Goal: Transaction & Acquisition: Purchase product/service

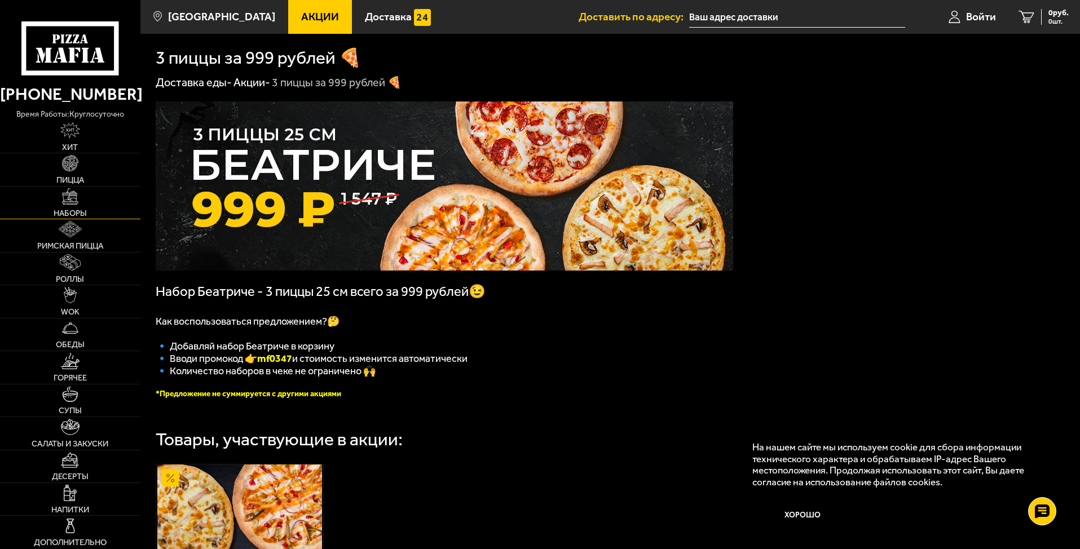
click at [68, 200] on img at bounding box center [70, 196] width 16 height 16
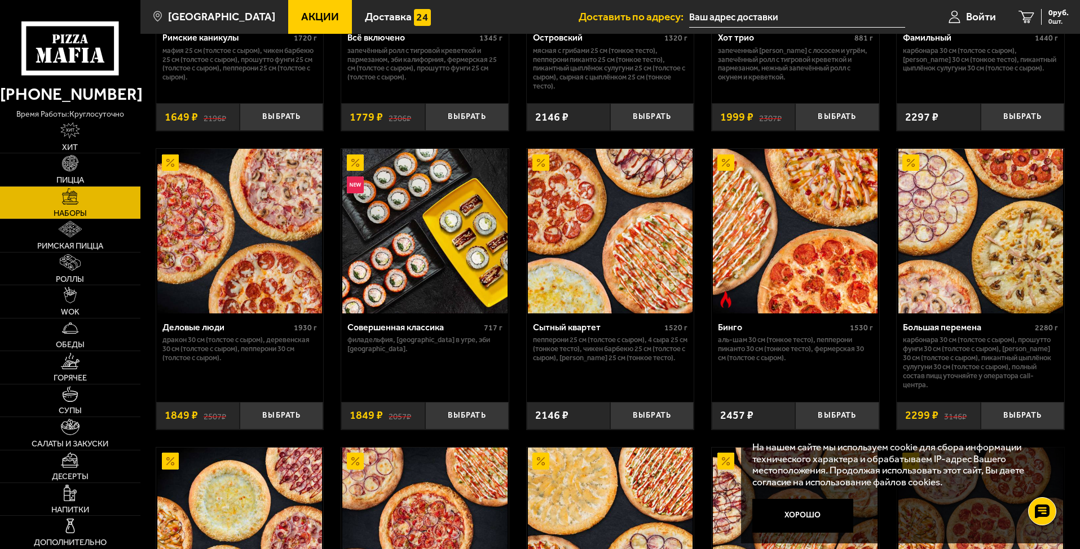
scroll to position [1184, 0]
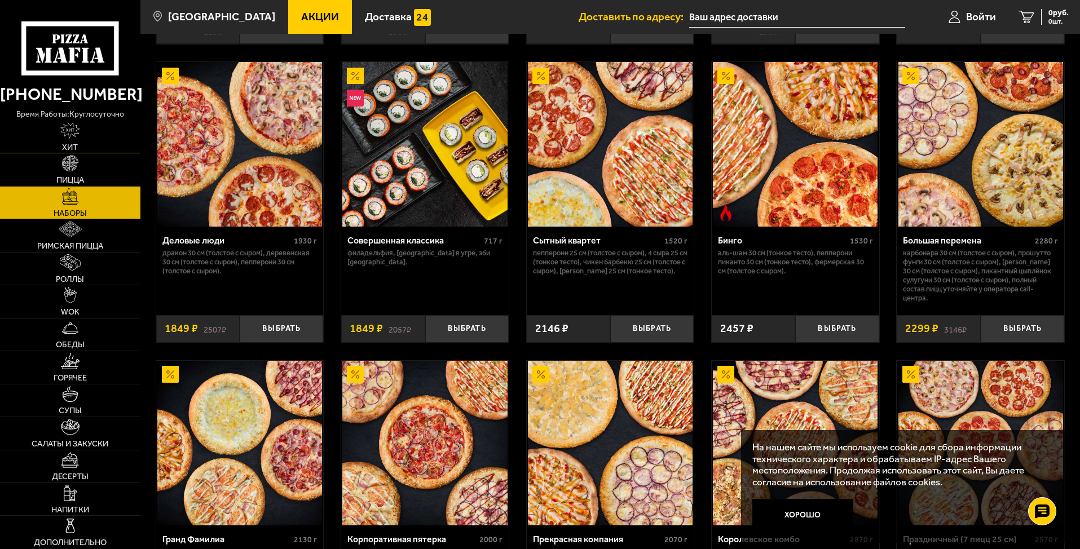
click at [74, 127] on img at bounding box center [70, 130] width 20 height 16
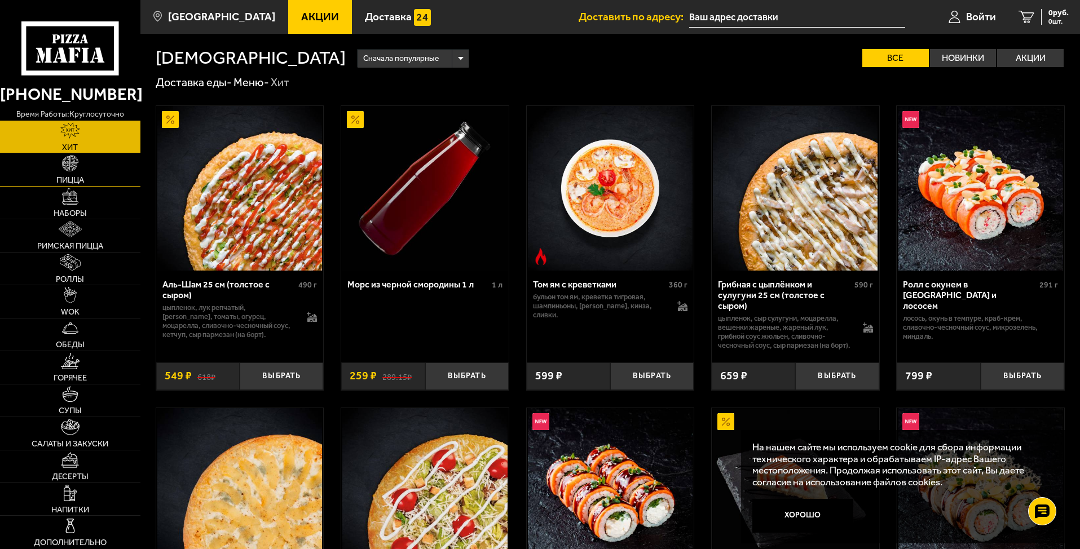
click at [77, 166] on img at bounding box center [70, 163] width 16 height 16
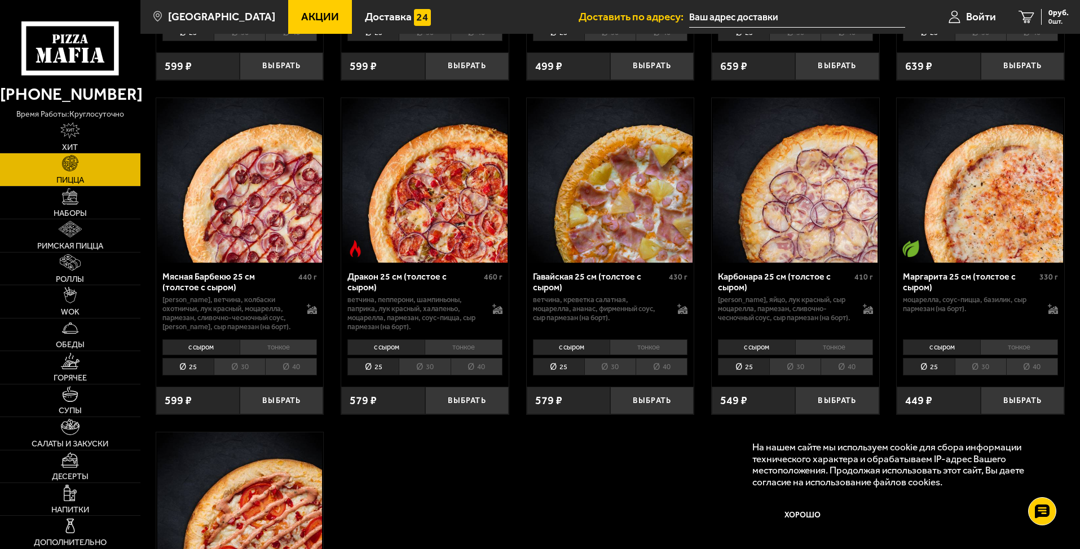
scroll to position [2200, 0]
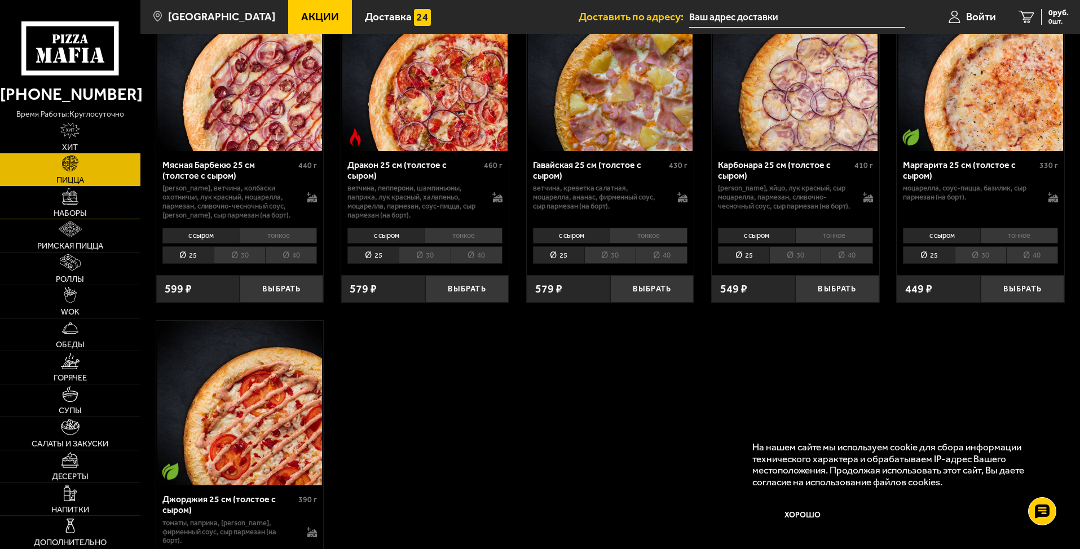
click at [80, 204] on link "Наборы" at bounding box center [70, 203] width 140 height 32
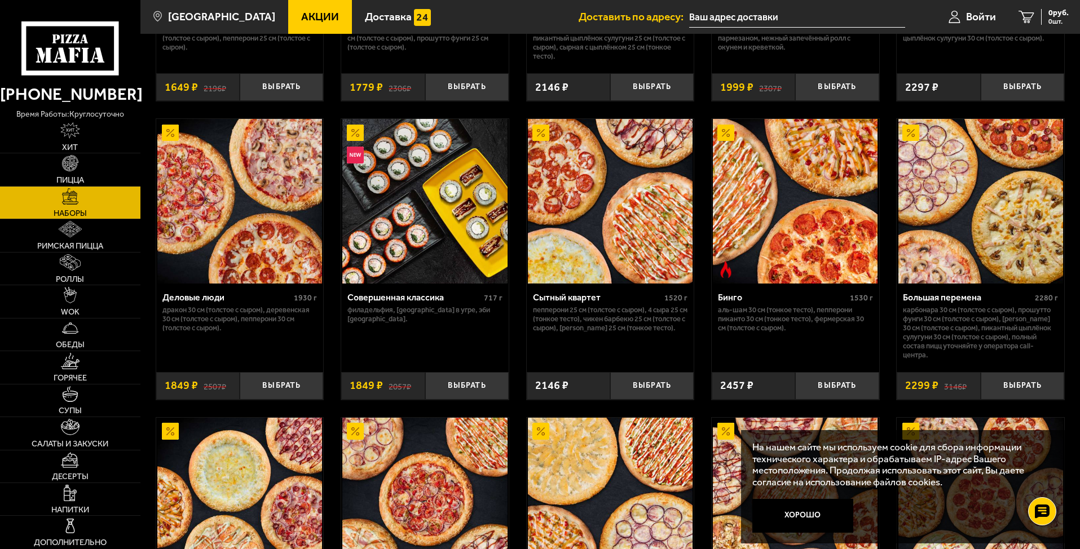
scroll to position [1128, 0]
drag, startPoint x: 905, startPoint y: 311, endPoint x: 1020, endPoint y: 359, distance: 124.4
click at [1020, 359] on p "Карбонара 30 см (толстое с сыром), Прошутто Фунги 30 см (толстое с сыром), [PER…" at bounding box center [980, 332] width 155 height 54
click at [905, 316] on p "Карбонара 30 см (толстое с сыром), Прошутто Фунги 30 см (толстое с сыром), [PER…" at bounding box center [980, 332] width 155 height 54
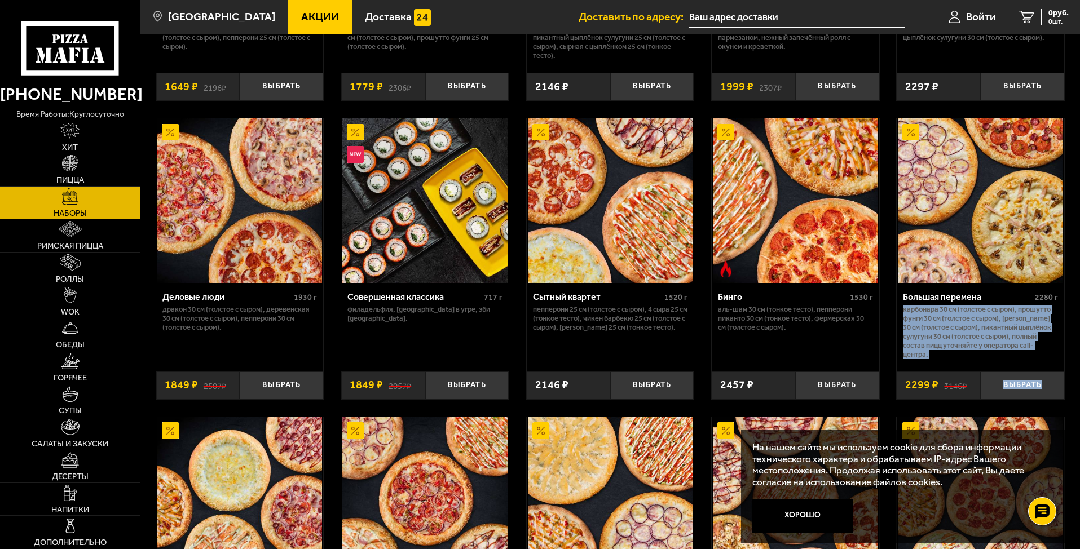
drag, startPoint x: 904, startPoint y: 315, endPoint x: 1041, endPoint y: 372, distance: 149.2
click at [1041, 372] on div "Большая перемена 2280 г Карбонара 30 см (толстое с сыром), Прошутто Фунги 30 см…" at bounding box center [981, 341] width 168 height 116
copy div "Карбонара 30 см (толстое с сыром), Прошутто Фунги 30 см (толстое с сыром), [PER…"
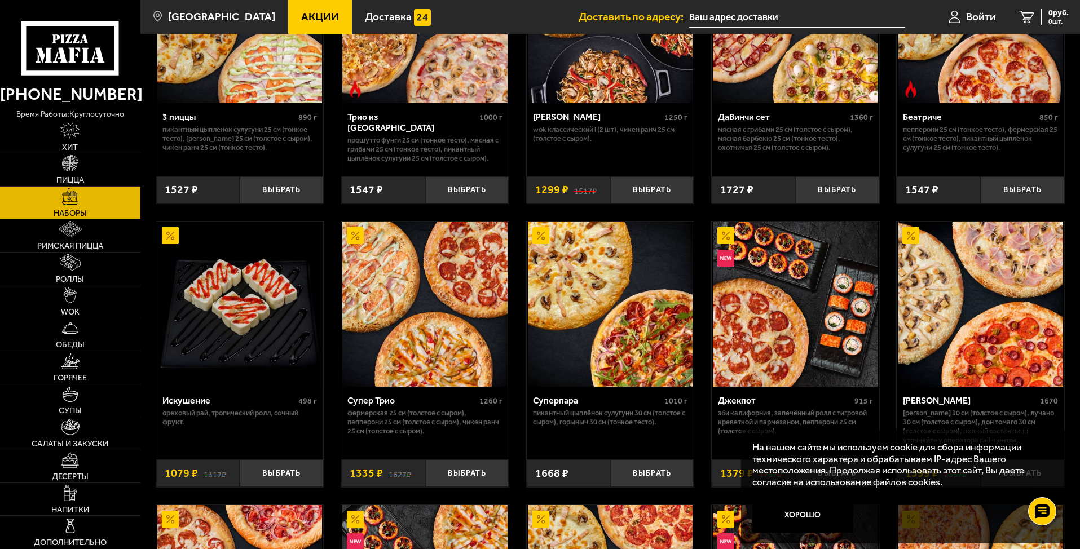
scroll to position [282, 0]
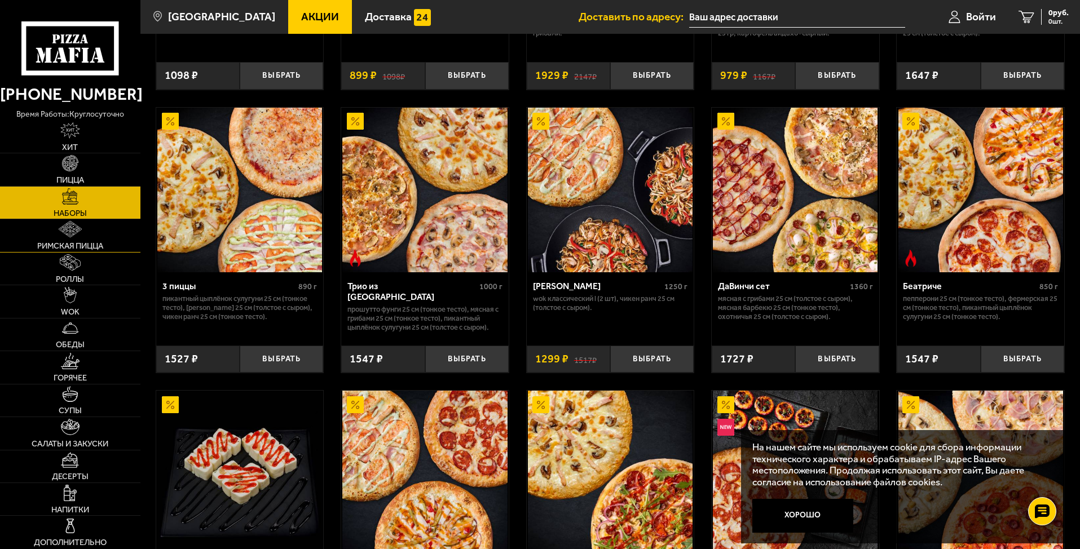
click at [70, 235] on img at bounding box center [70, 229] width 23 height 16
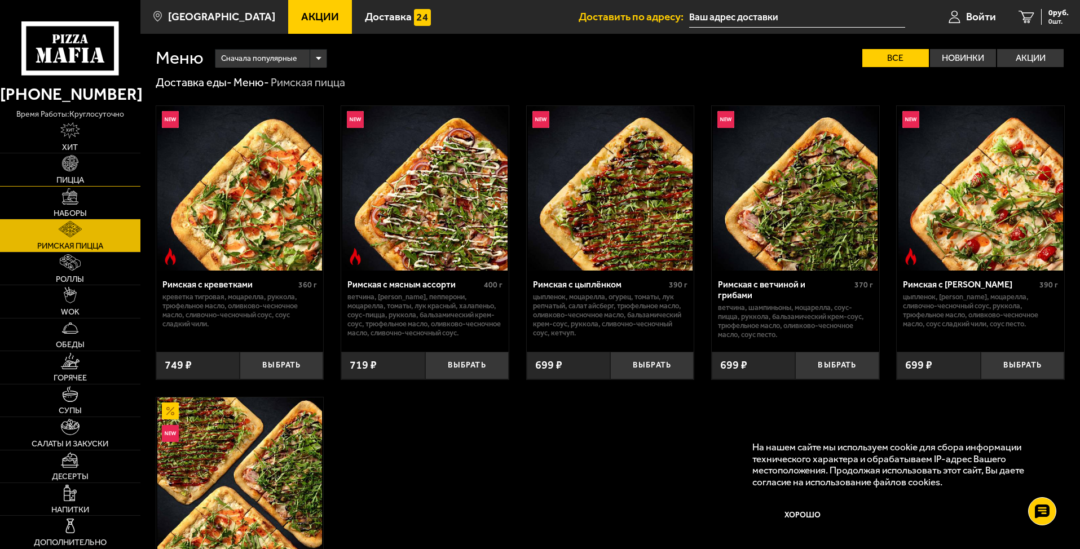
click at [71, 174] on link "Пицца" at bounding box center [70, 169] width 140 height 32
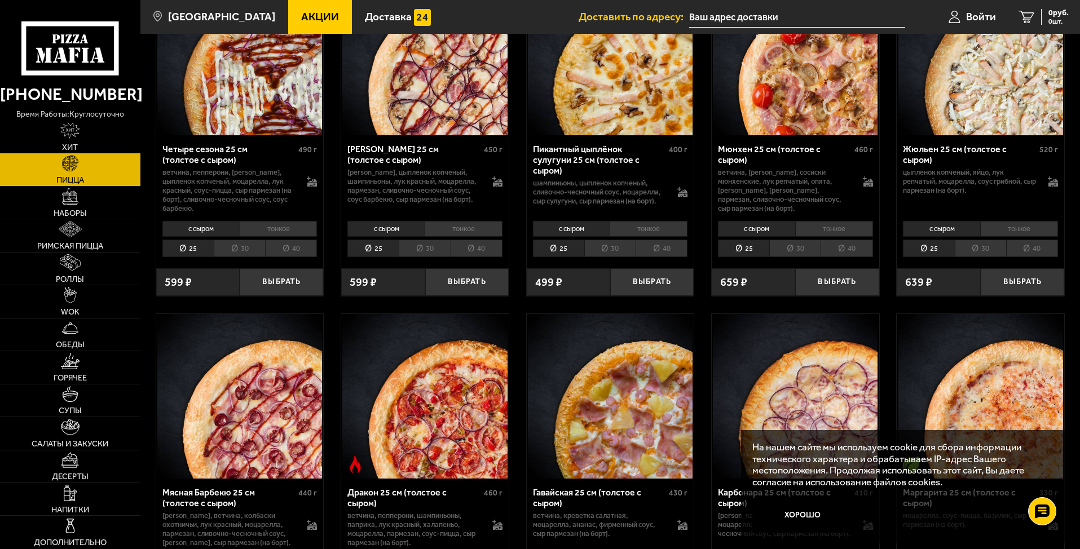
scroll to position [1805, 0]
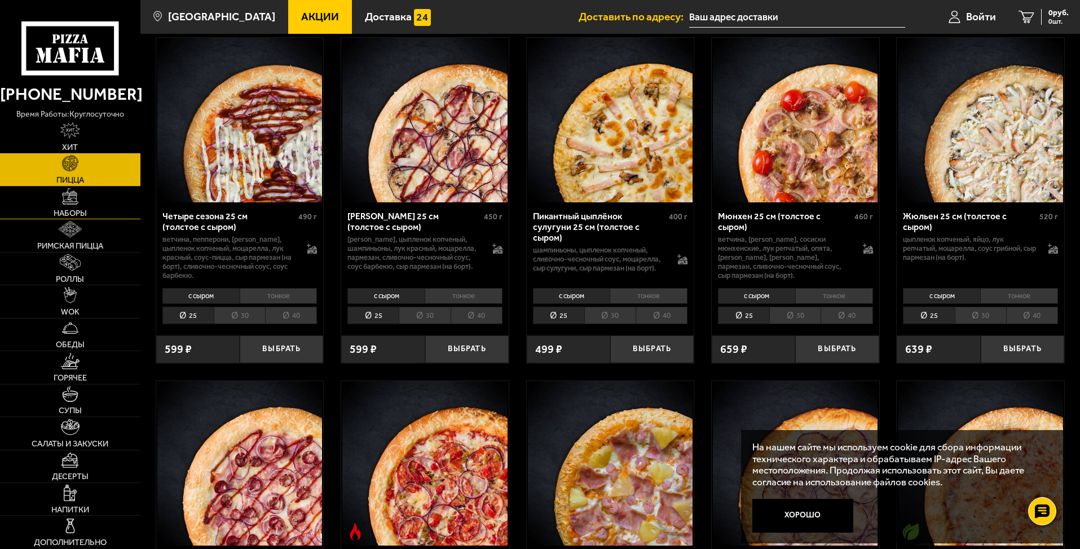
click at [81, 209] on span "Наборы" at bounding box center [70, 213] width 33 height 8
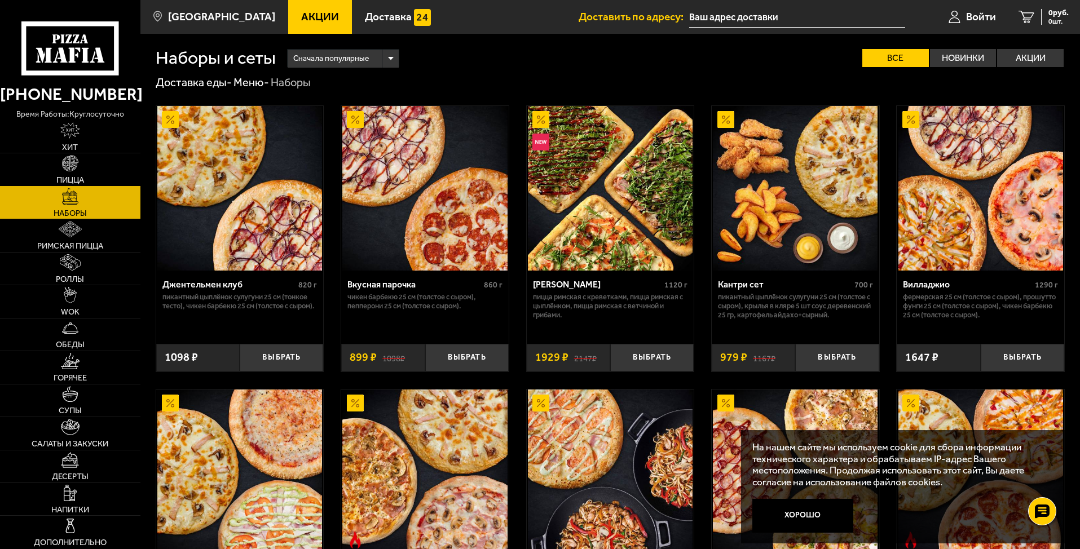
click at [70, 169] on img at bounding box center [70, 163] width 16 height 16
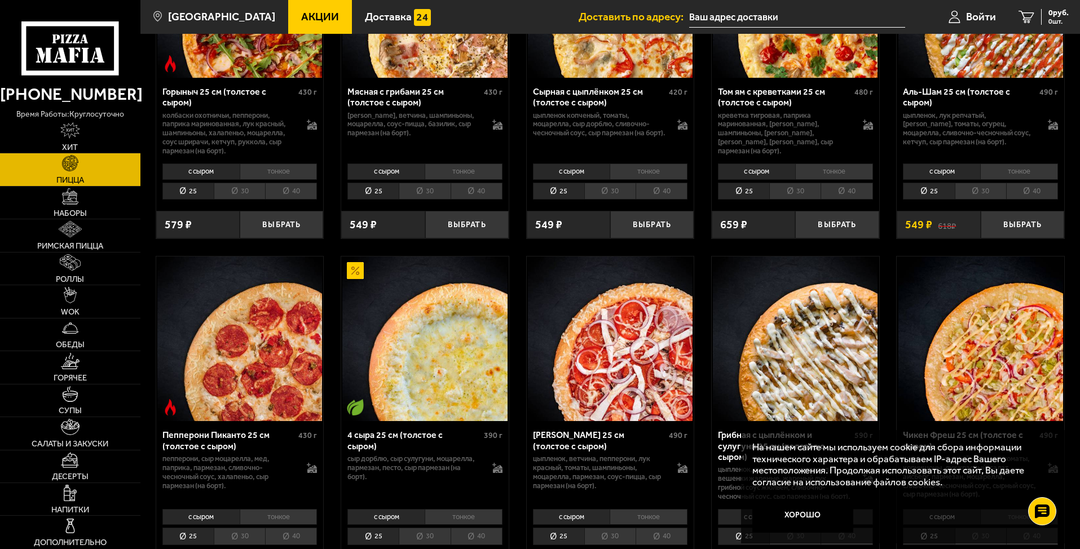
scroll to position [620, 0]
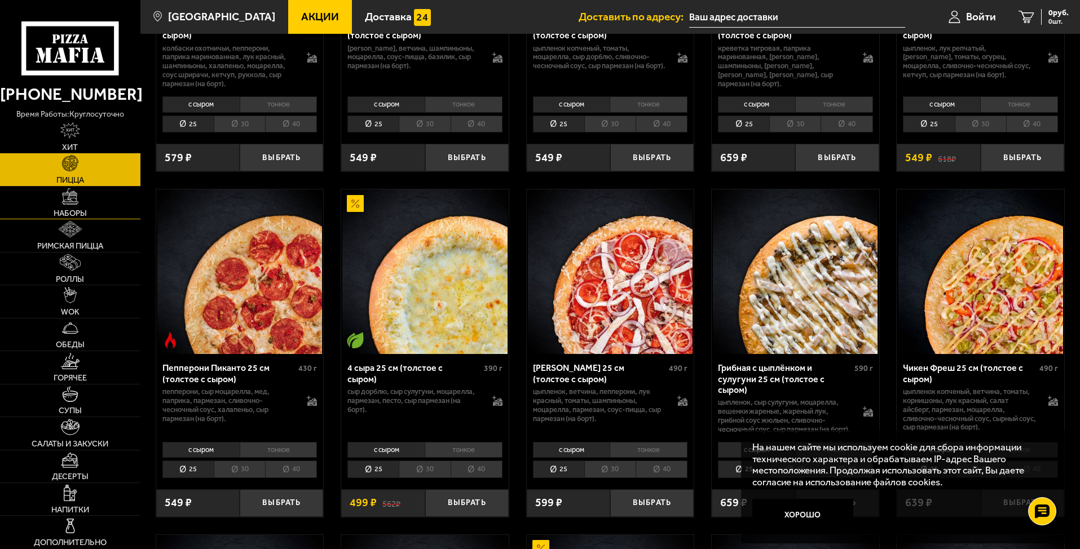
click at [72, 204] on img at bounding box center [70, 196] width 16 height 16
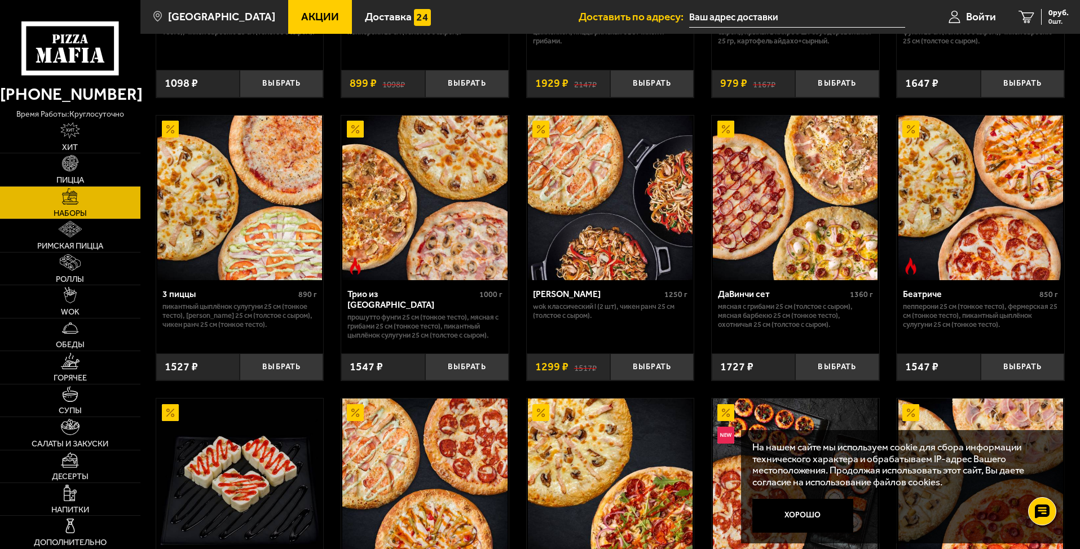
scroll to position [282, 0]
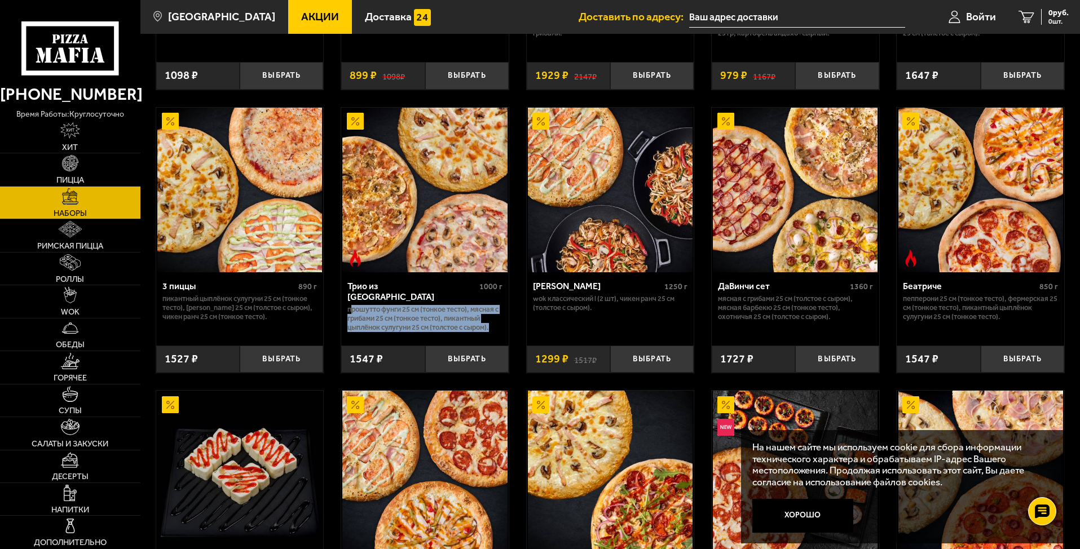
drag, startPoint x: 350, startPoint y: 302, endPoint x: 511, endPoint y: 324, distance: 162.3
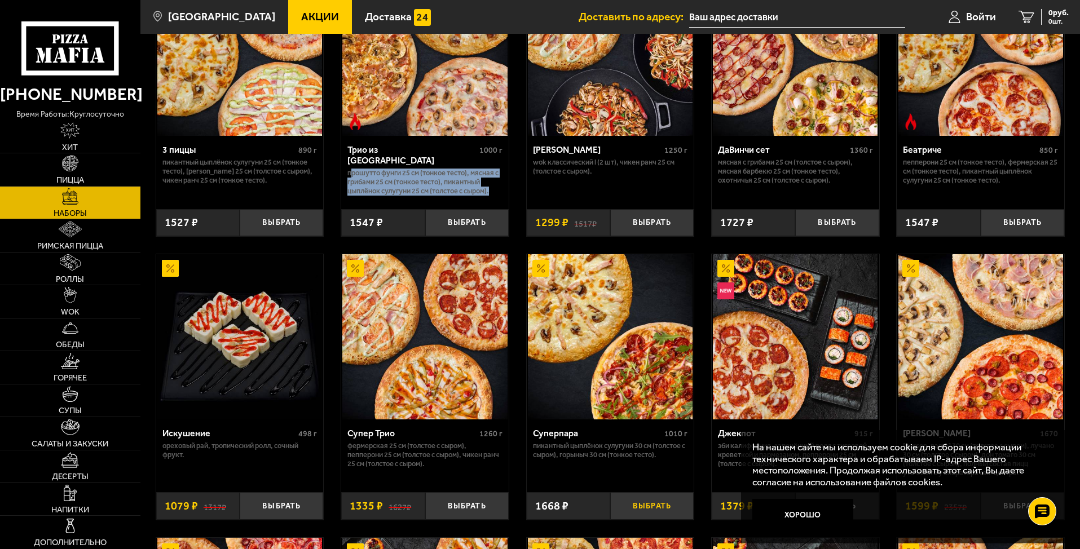
scroll to position [338, 0]
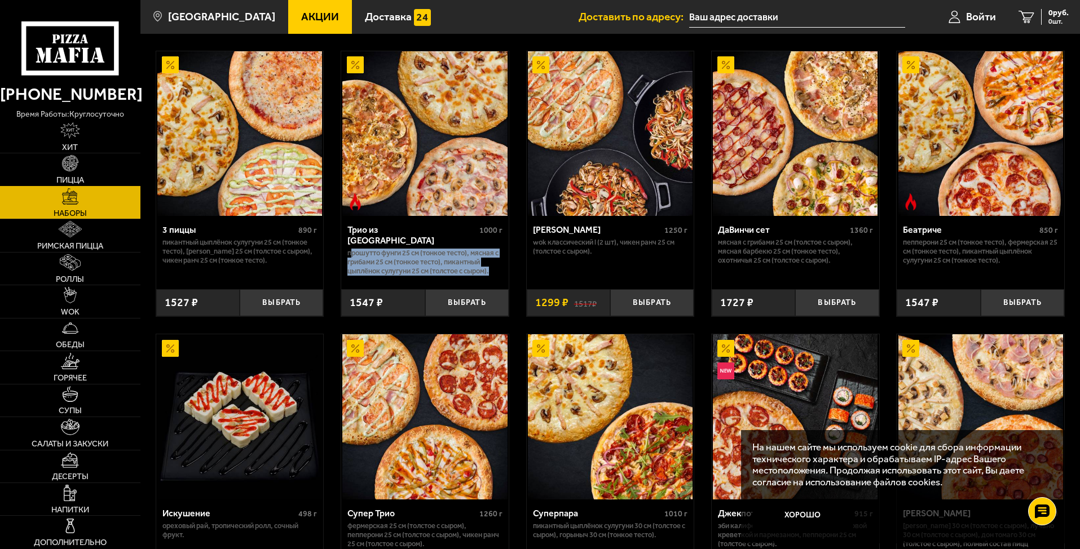
click at [61, 174] on link "Пицца" at bounding box center [70, 169] width 140 height 32
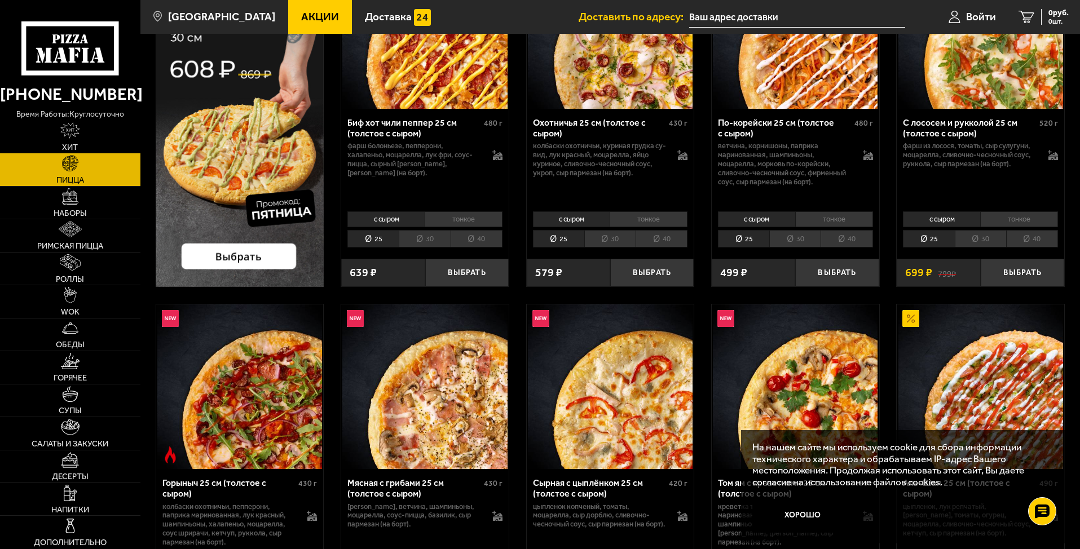
scroll to position [56, 0]
